Goal: Task Accomplishment & Management: Use online tool/utility

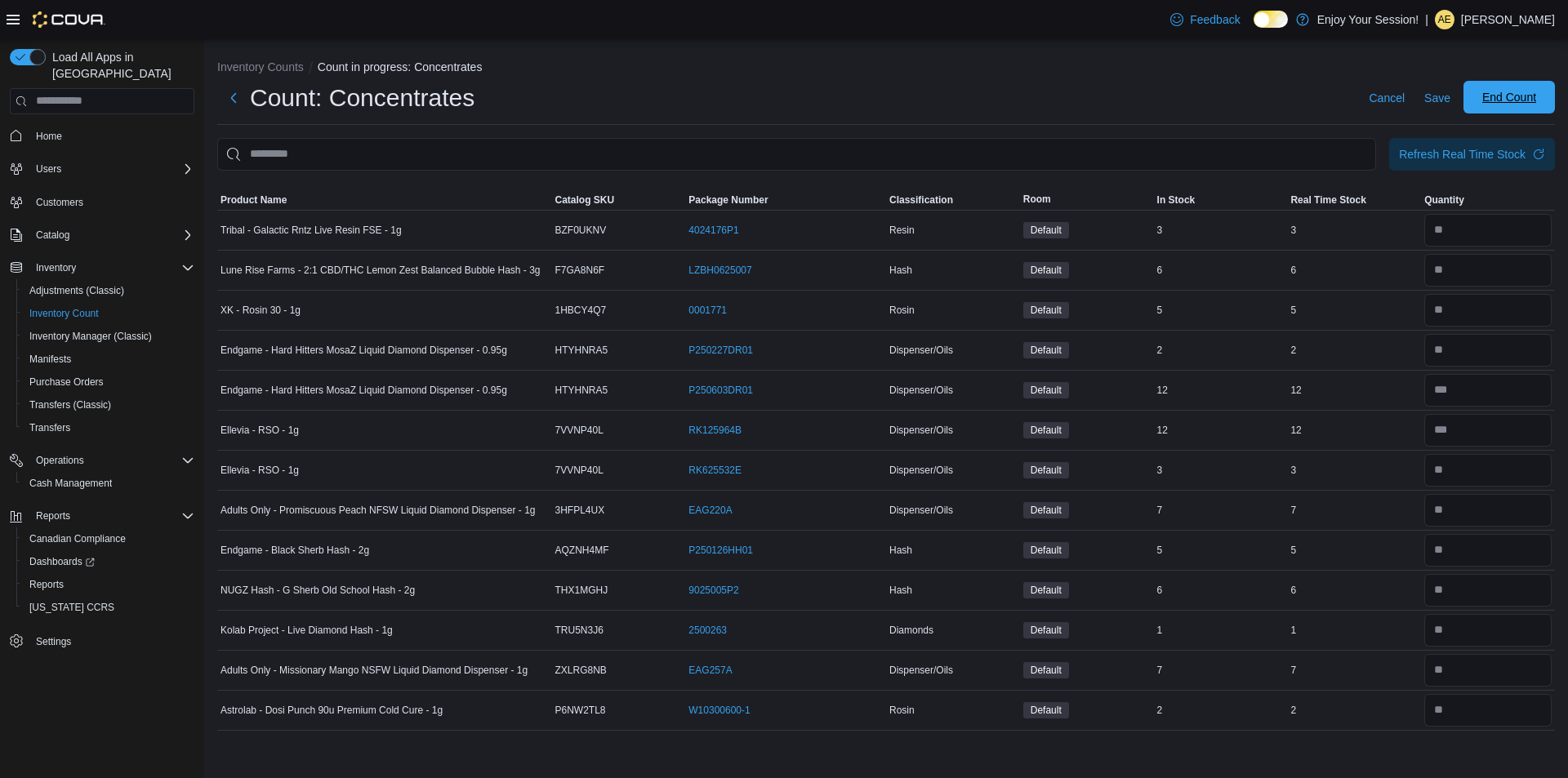
click at [1521, 101] on span "End Count" at bounding box center [1509, 97] width 54 height 16
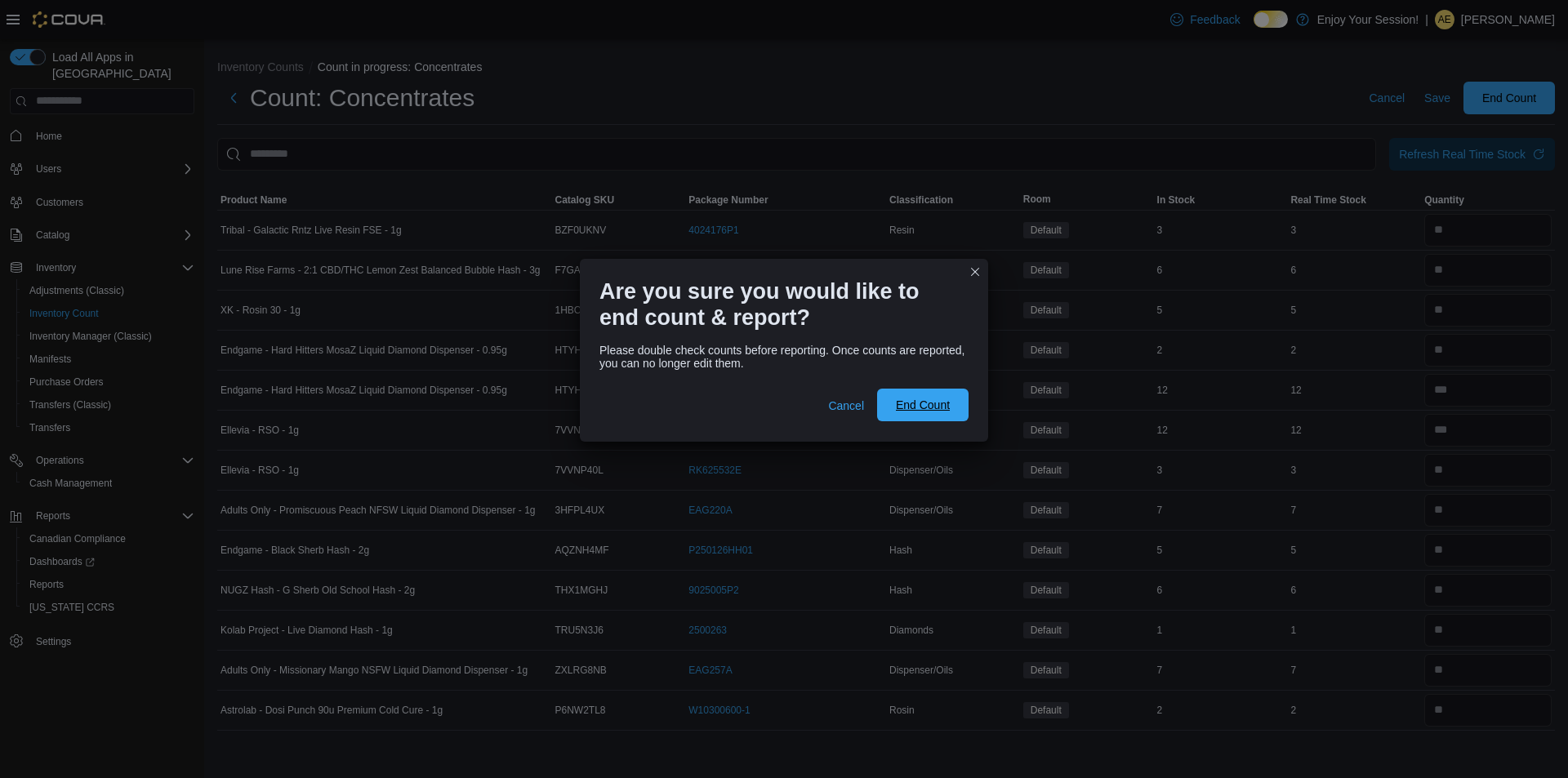
click at [917, 418] on span "End Count" at bounding box center [923, 404] width 72 height 33
click at [1531, 694] on div "Are you sure you would like to end count & report? Please double check counts b…" at bounding box center [784, 389] width 1568 height 778
click at [835, 411] on span "Cancel" at bounding box center [846, 406] width 36 height 16
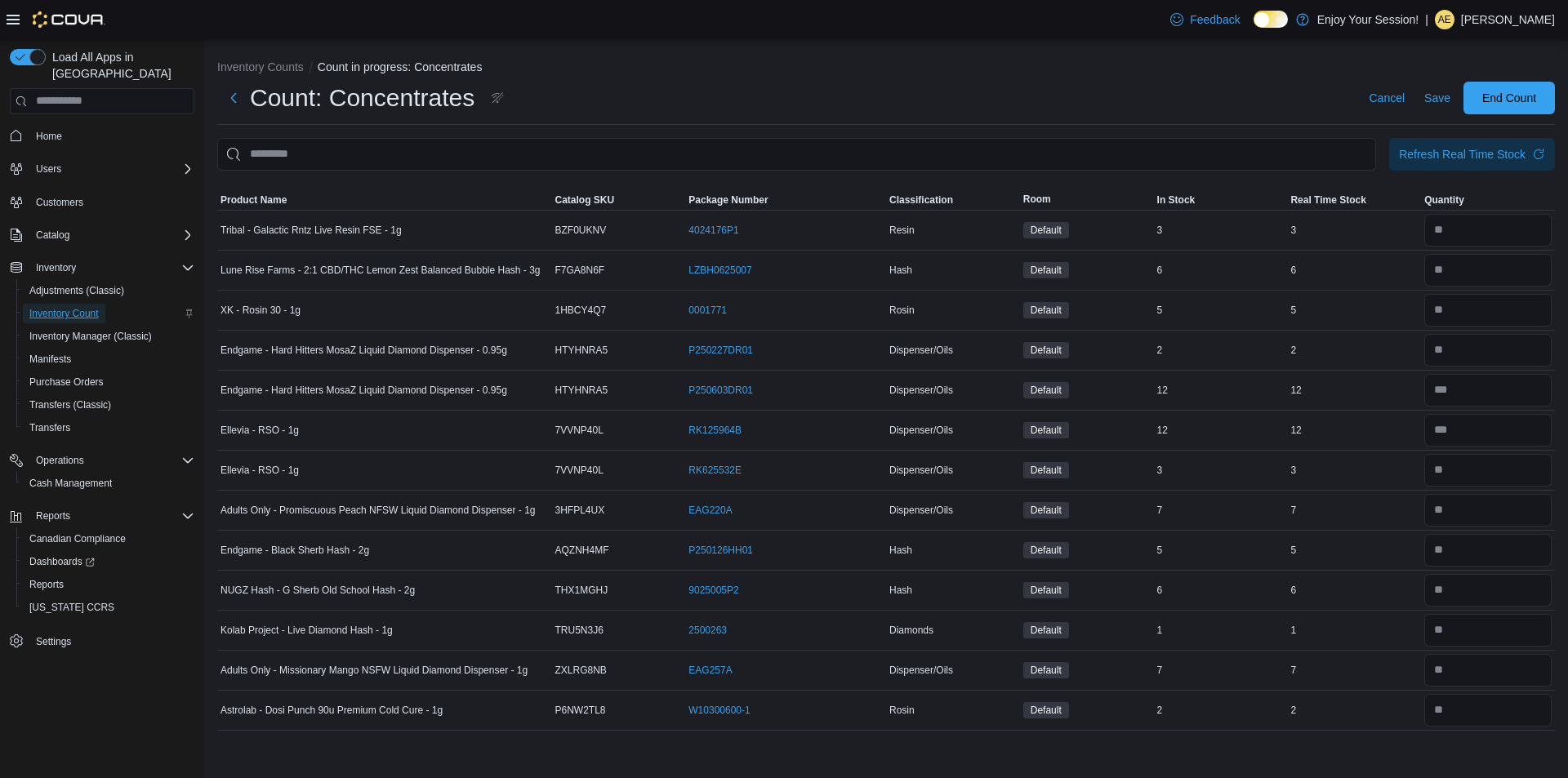
click at [79, 307] on span "Inventory Count" at bounding box center [64, 313] width 70 height 13
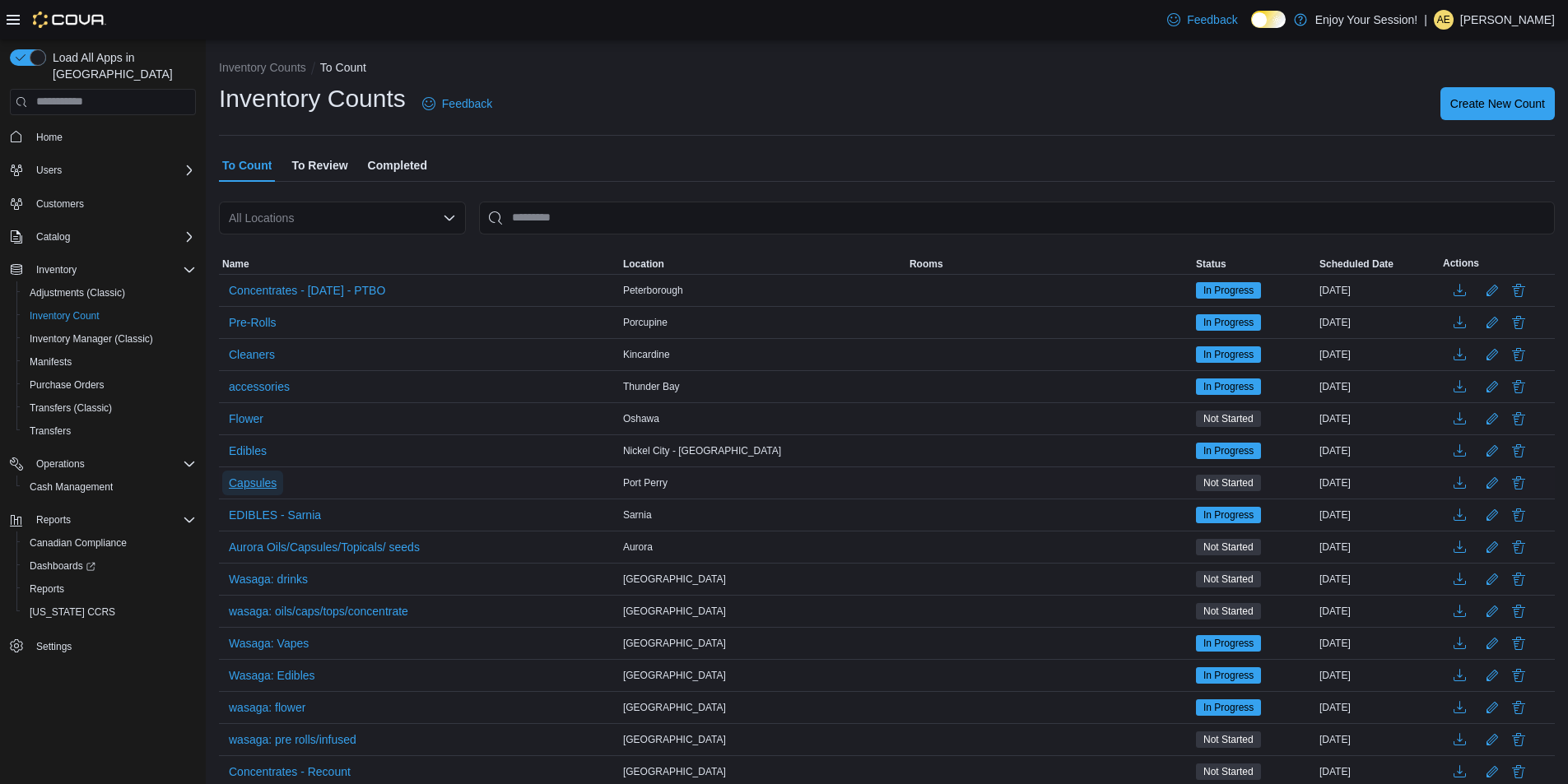
click at [266, 477] on span "Capsules" at bounding box center [252, 483] width 48 height 16
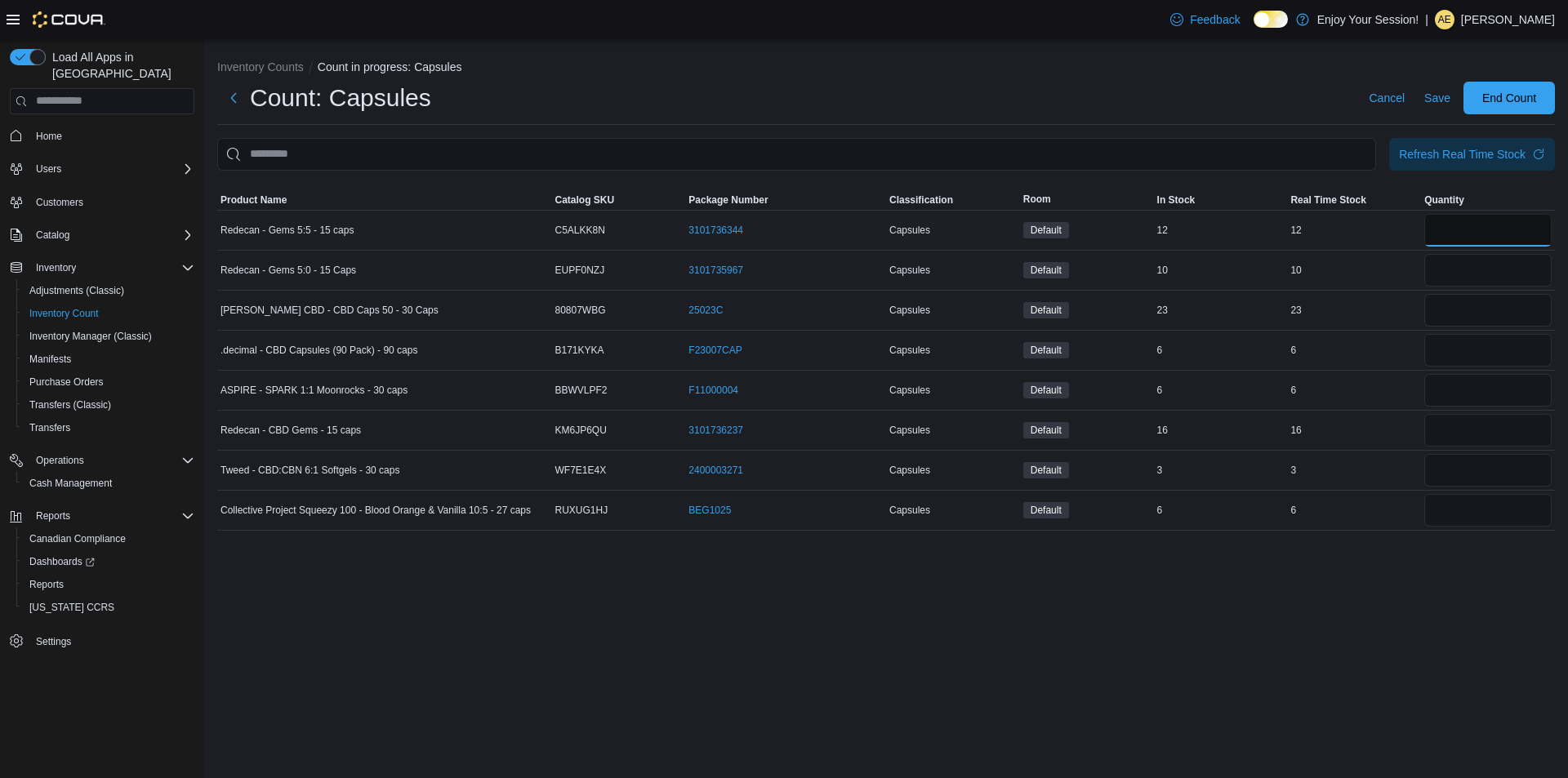
click at [1481, 229] on input "number" at bounding box center [1488, 230] width 128 height 33
type input "**"
type input "*"
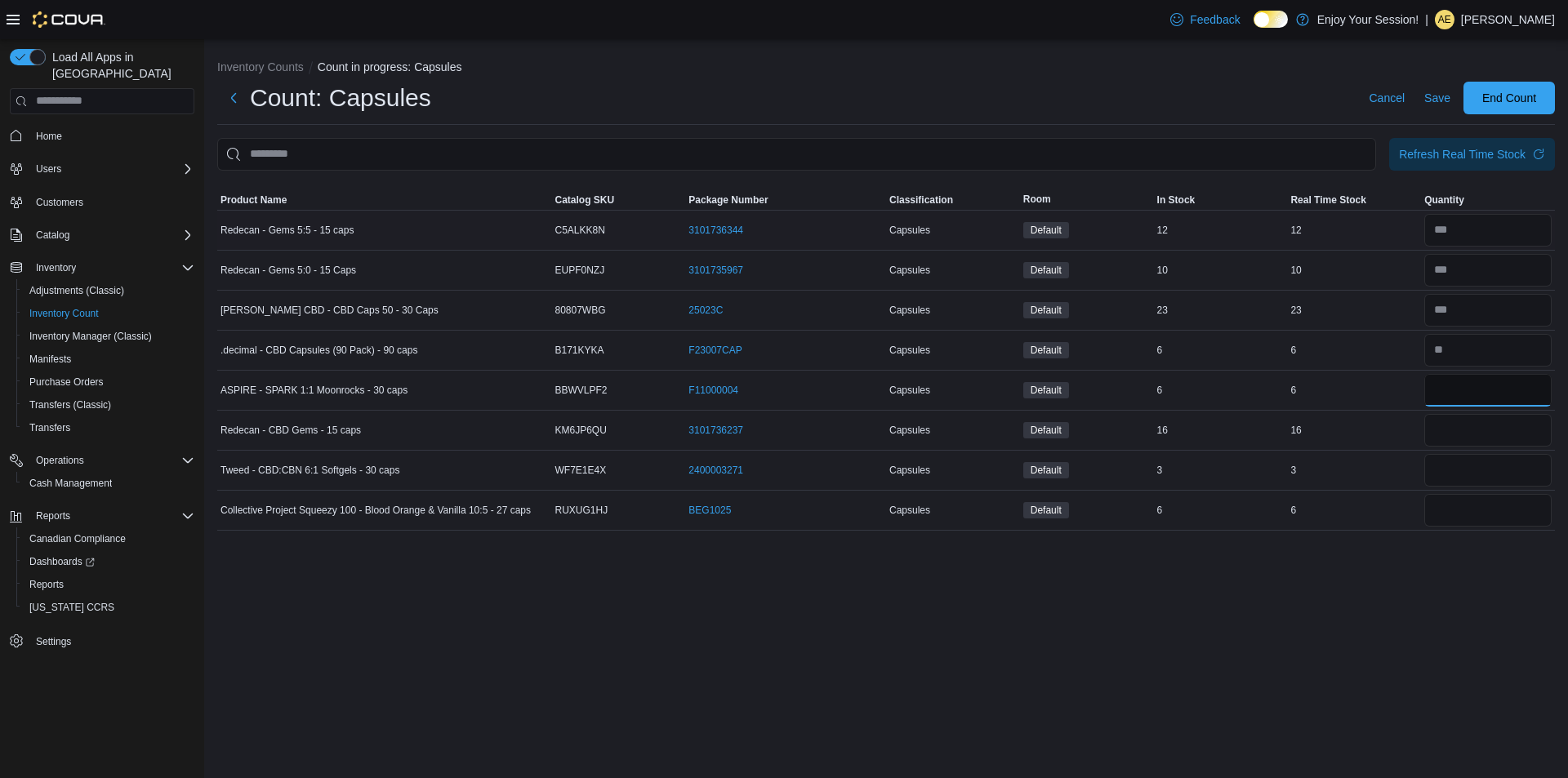
type input "*"
type input "**"
type input "*"
click at [1514, 92] on span "End Count" at bounding box center [1509, 97] width 54 height 16
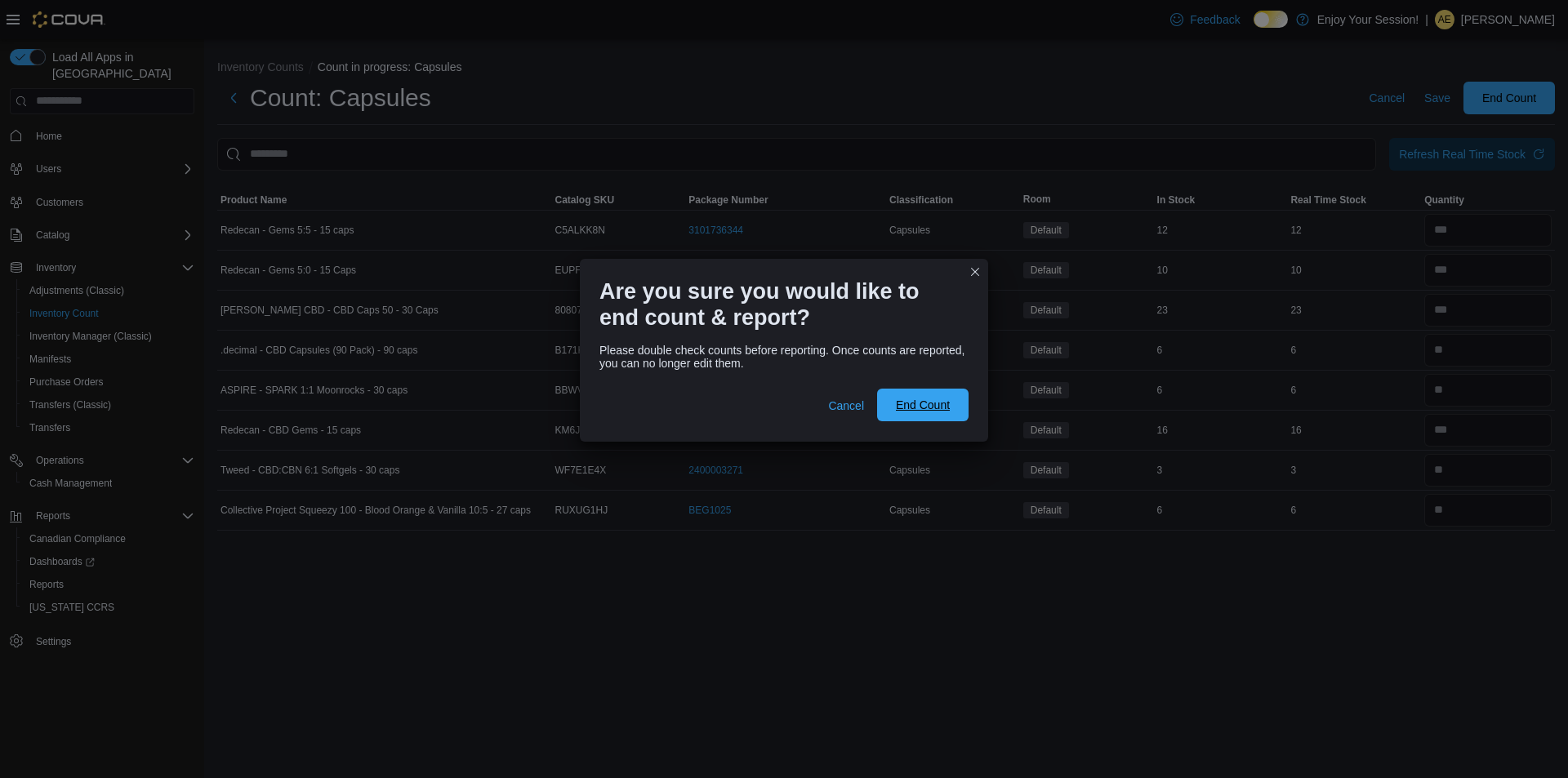
click at [897, 416] on span "End Count" at bounding box center [923, 404] width 72 height 33
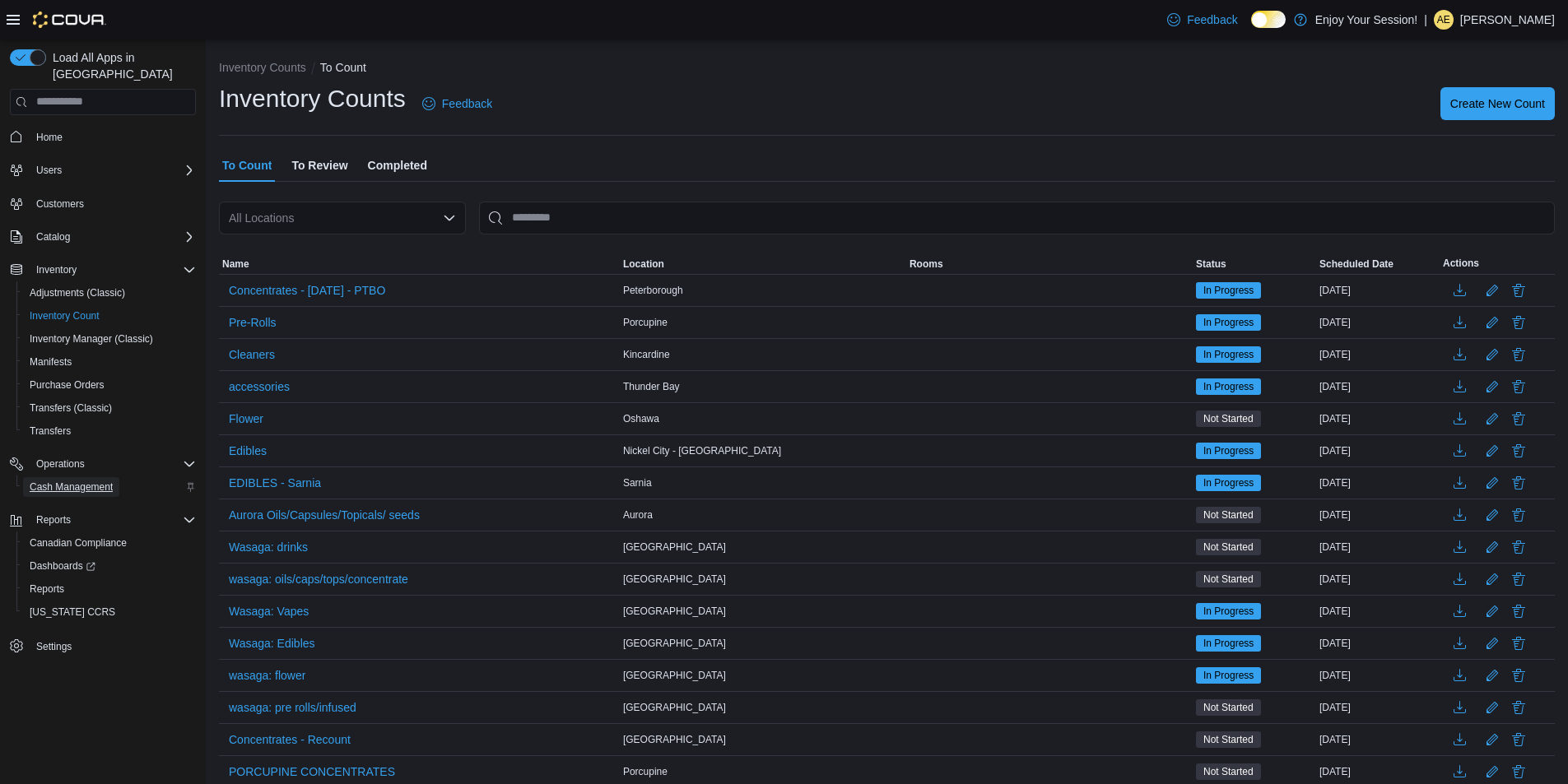
click at [88, 480] on span "Cash Management" at bounding box center [71, 486] width 83 height 13
